Goal: Task Accomplishment & Management: Use online tool/utility

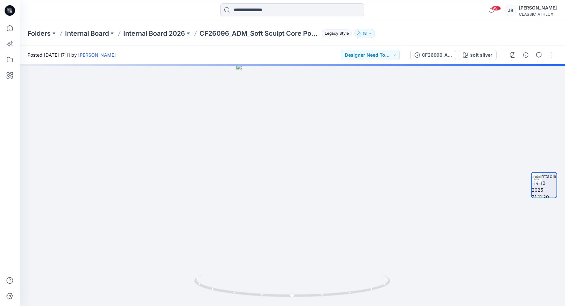
click at [550, 10] on div "Jewel Brown" at bounding box center [538, 8] width 38 height 8
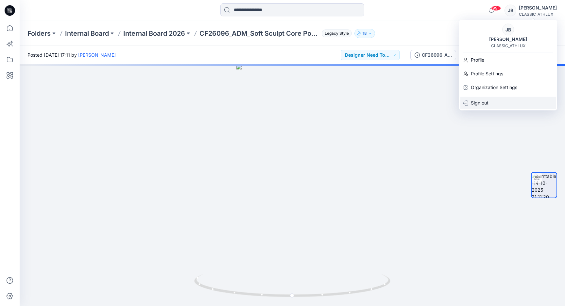
click at [489, 99] on div "Sign out" at bounding box center [509, 103] width 96 height 12
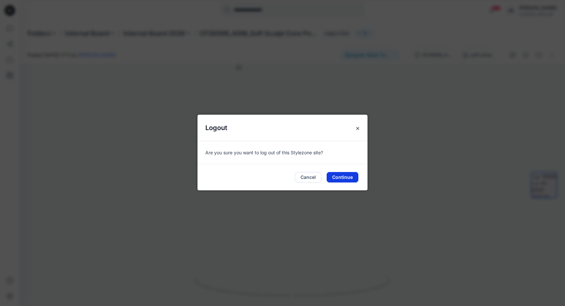
click at [350, 174] on button "Continue" at bounding box center [343, 177] width 32 height 10
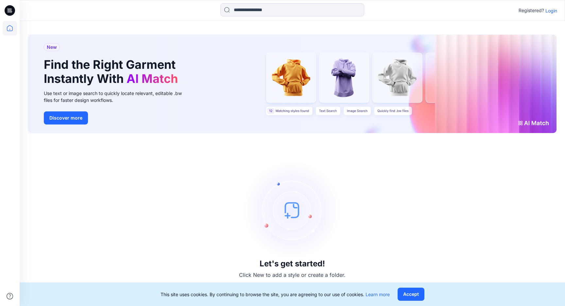
click at [553, 9] on p "Login" at bounding box center [552, 10] width 12 height 7
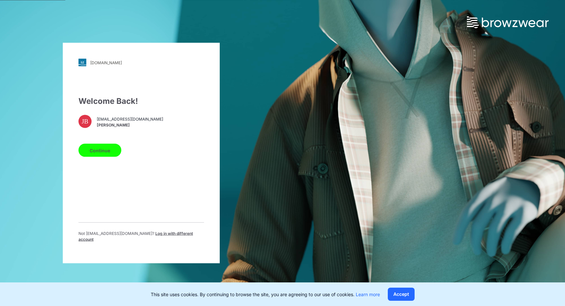
click at [162, 236] on span "Log in with different account" at bounding box center [136, 236] width 115 height 11
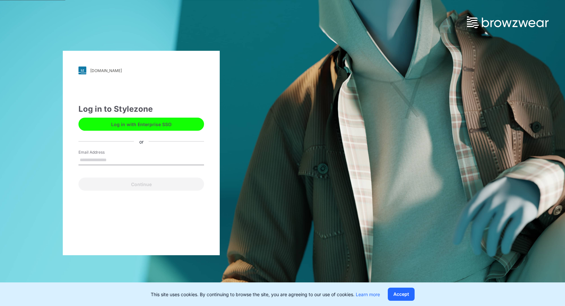
click at [140, 157] on input "Email Address" at bounding box center [142, 160] width 126 height 10
type input "**********"
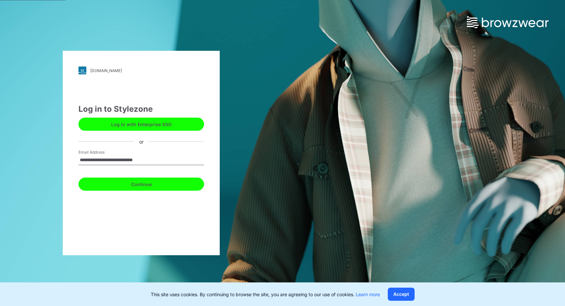
click at [159, 185] on button "Continue" at bounding box center [142, 183] width 126 height 13
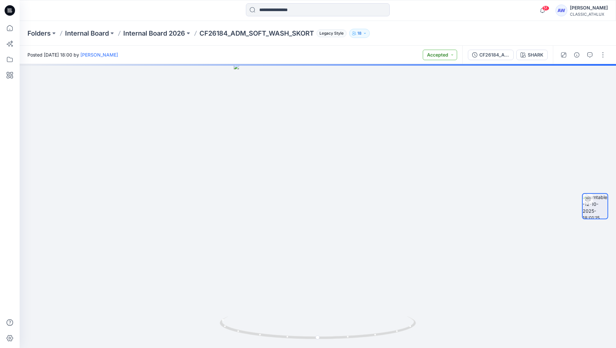
click at [453, 56] on button "Accepted" at bounding box center [440, 55] width 34 height 10
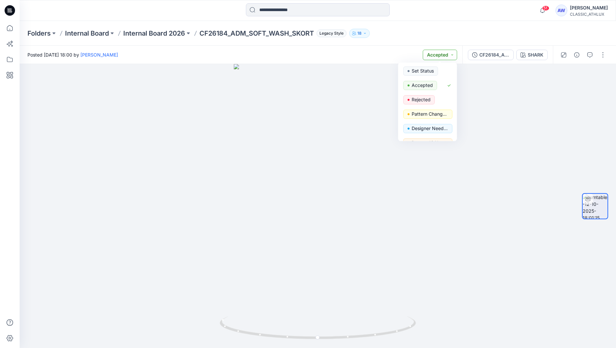
click at [455, 55] on button "Accepted" at bounding box center [440, 55] width 34 height 10
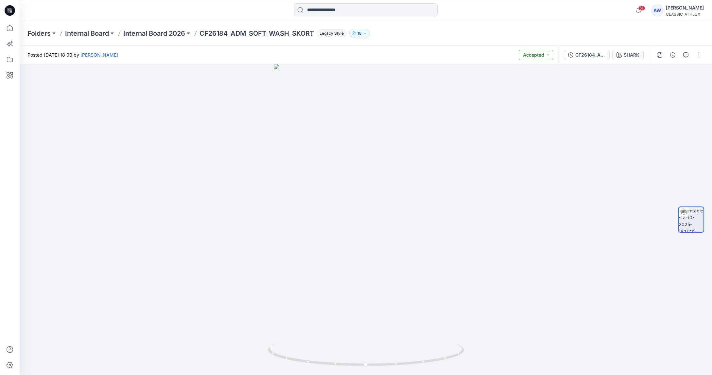
click at [548, 55] on button "Accepted" at bounding box center [536, 55] width 34 height 10
click at [588, 81] on div at bounding box center [366, 219] width 693 height 311
click at [9, 27] on icon at bounding box center [10, 28] width 14 height 14
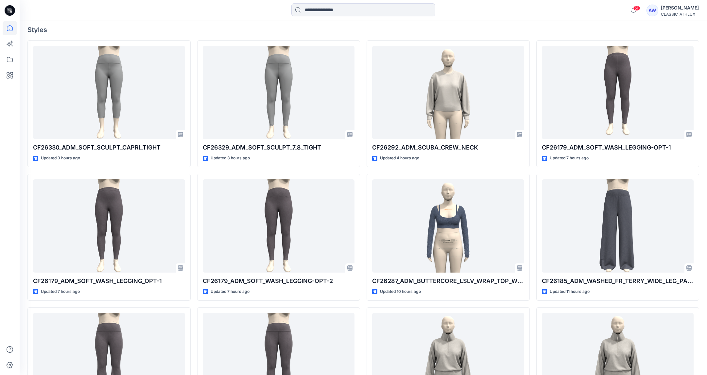
scroll to position [182, 0]
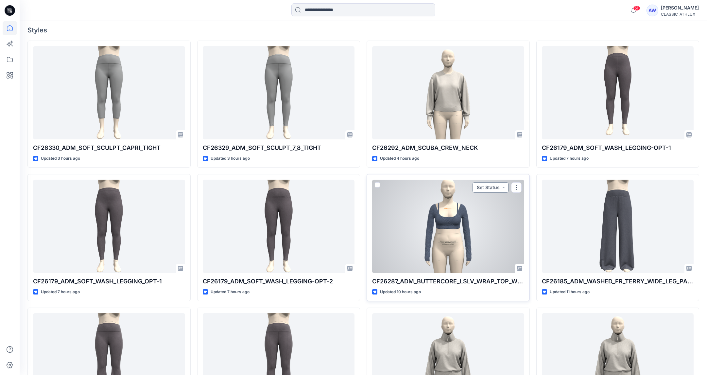
click at [504, 189] on button "Set Status" at bounding box center [491, 187] width 36 height 10
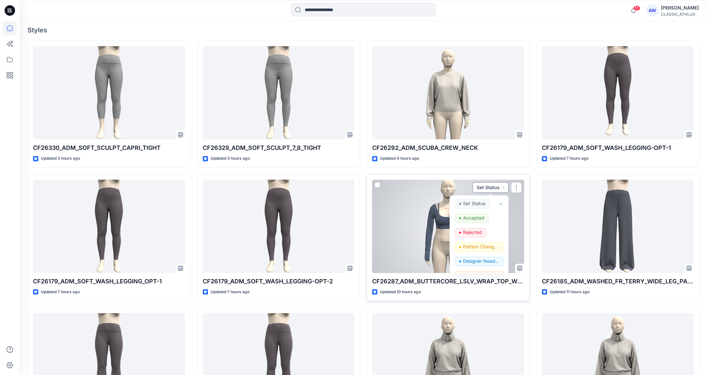
click at [504, 189] on button "Set Status" at bounding box center [491, 187] width 36 height 10
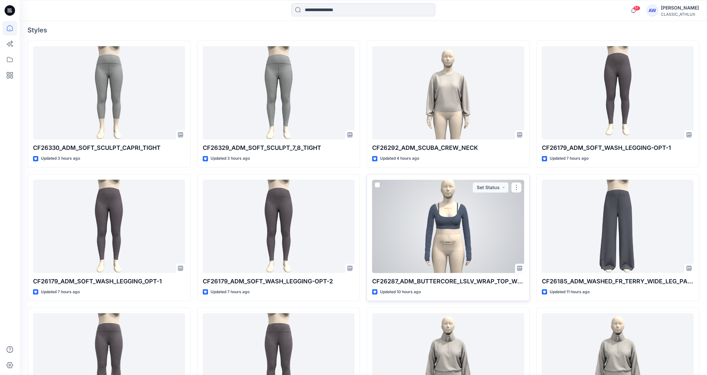
click at [474, 220] on div at bounding box center [448, 226] width 152 height 93
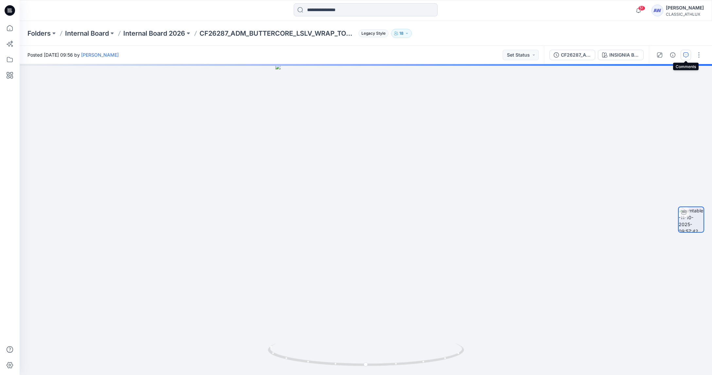
click at [616, 55] on icon "button" at bounding box center [685, 54] width 5 height 5
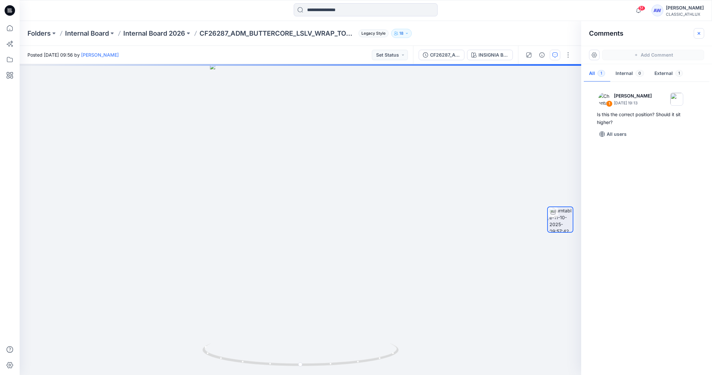
click at [616, 34] on icon "button" at bounding box center [699, 33] width 5 height 5
